Goal: Information Seeking & Learning: Learn about a topic

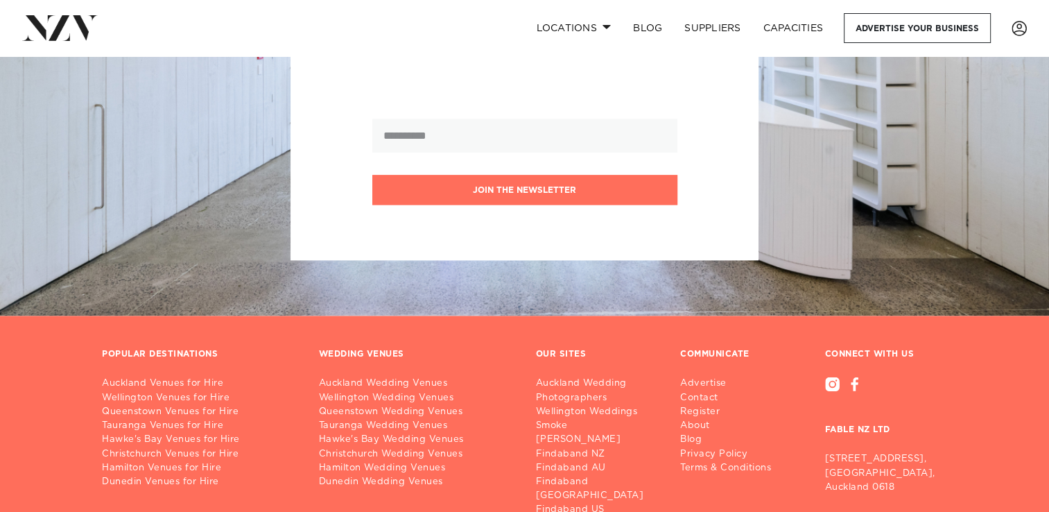
scroll to position [12334, 0]
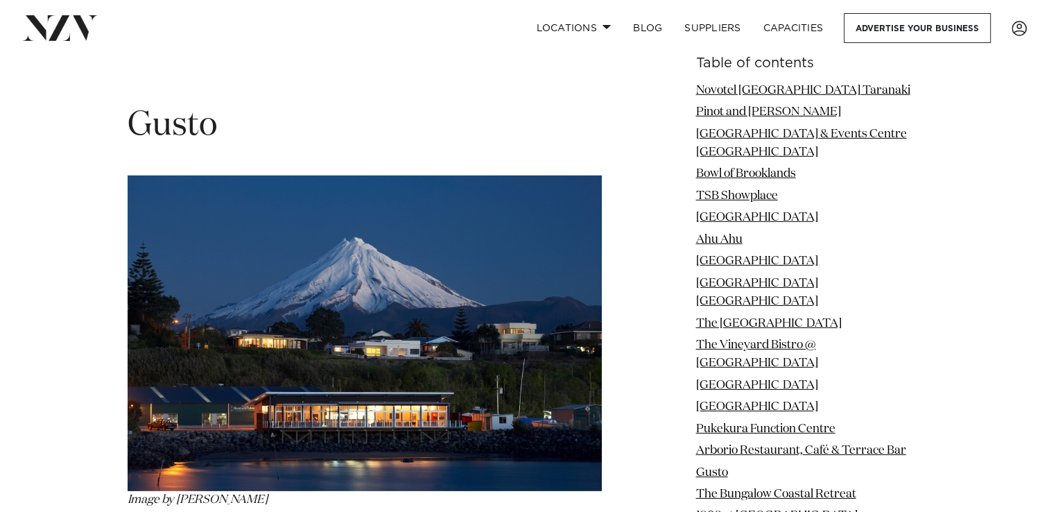
scroll to position [9359, 0]
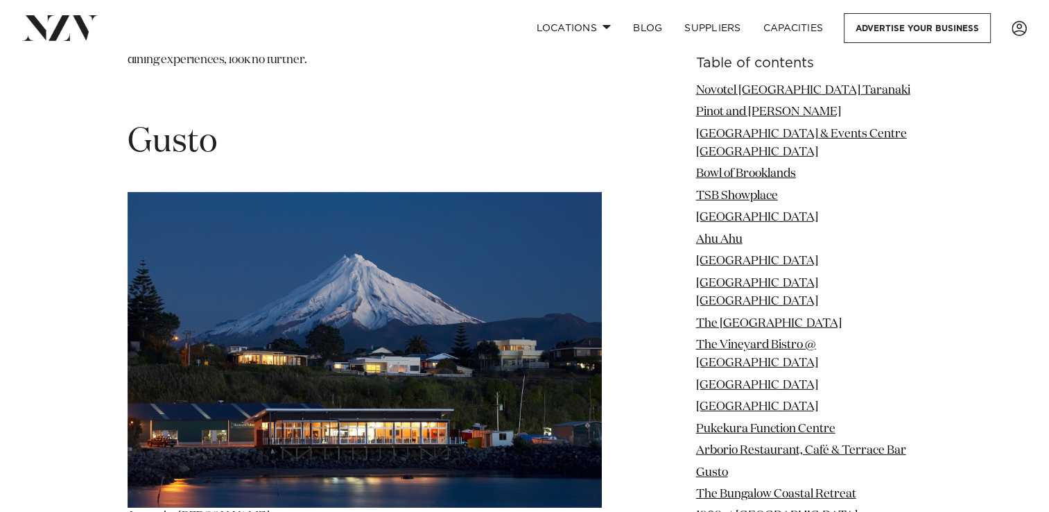
click at [299, 257] on img at bounding box center [365, 349] width 474 height 315
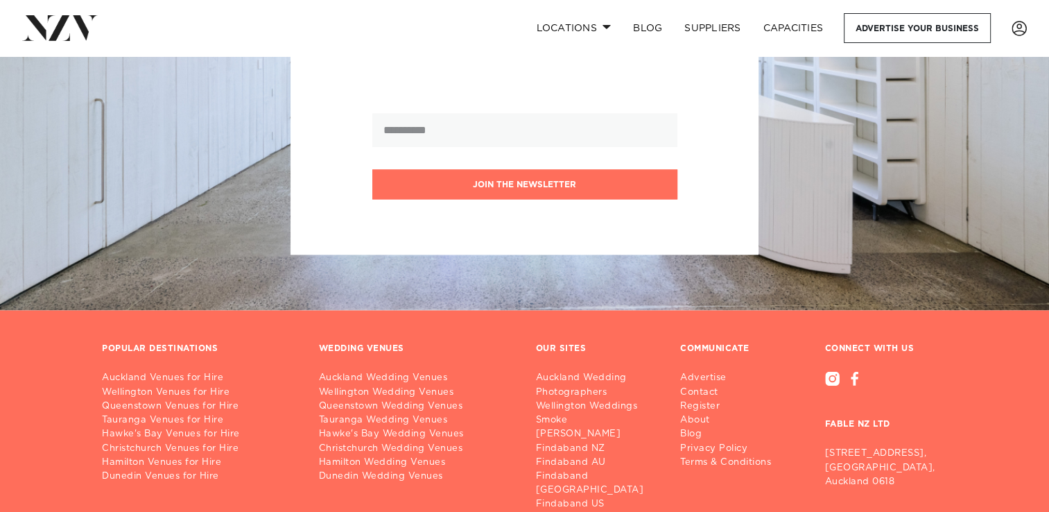
scroll to position [12334, 0]
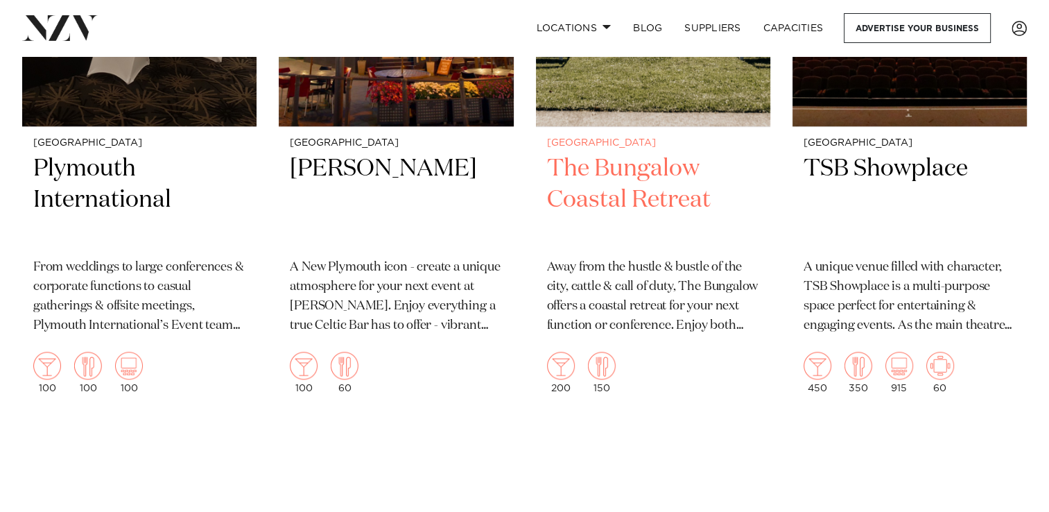
scroll to position [1386, 0]
